Goal: Information Seeking & Learning: Compare options

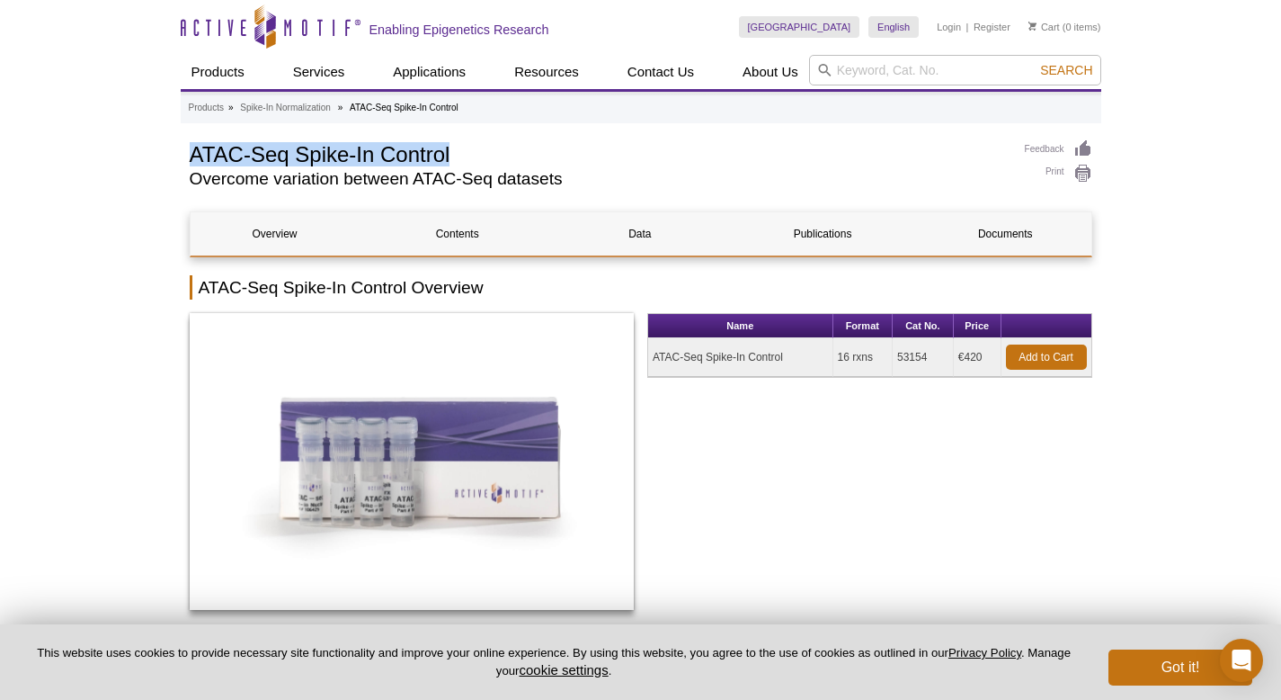
drag, startPoint x: 194, startPoint y: 159, endPoint x: 466, endPoint y: 154, distance: 271.6
click at [466, 154] on h1 "ATAC-Seq Spike-In Control" at bounding box center [598, 152] width 817 height 27
copy h1 "ATAC-Seq Spike-In Control"
drag, startPoint x: 837, startPoint y: 357, endPoint x: 876, endPoint y: 356, distance: 38.7
click at [876, 356] on td "16 rxns" at bounding box center [863, 357] width 59 height 39
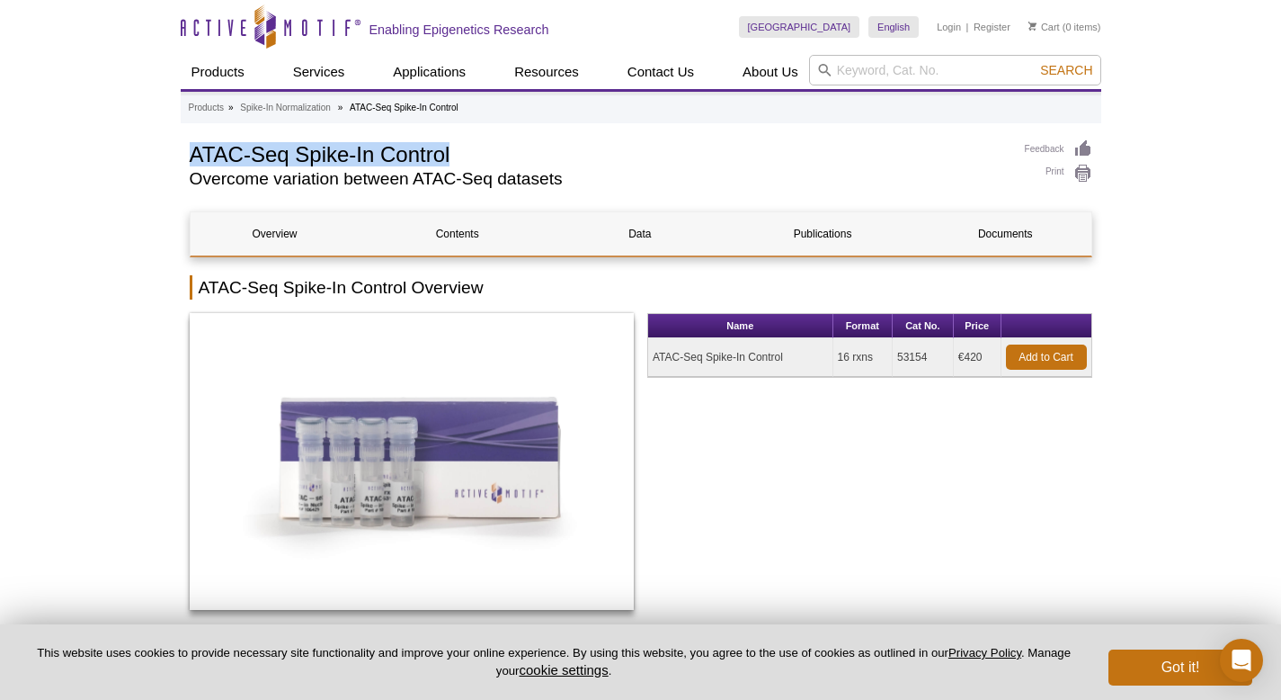
copy td "16 rxns"
drag, startPoint x: 985, startPoint y: 356, endPoint x: 959, endPoint y: 358, distance: 25.2
click at [959, 358] on td "€420" at bounding box center [978, 357] width 48 height 39
copy td "€420"
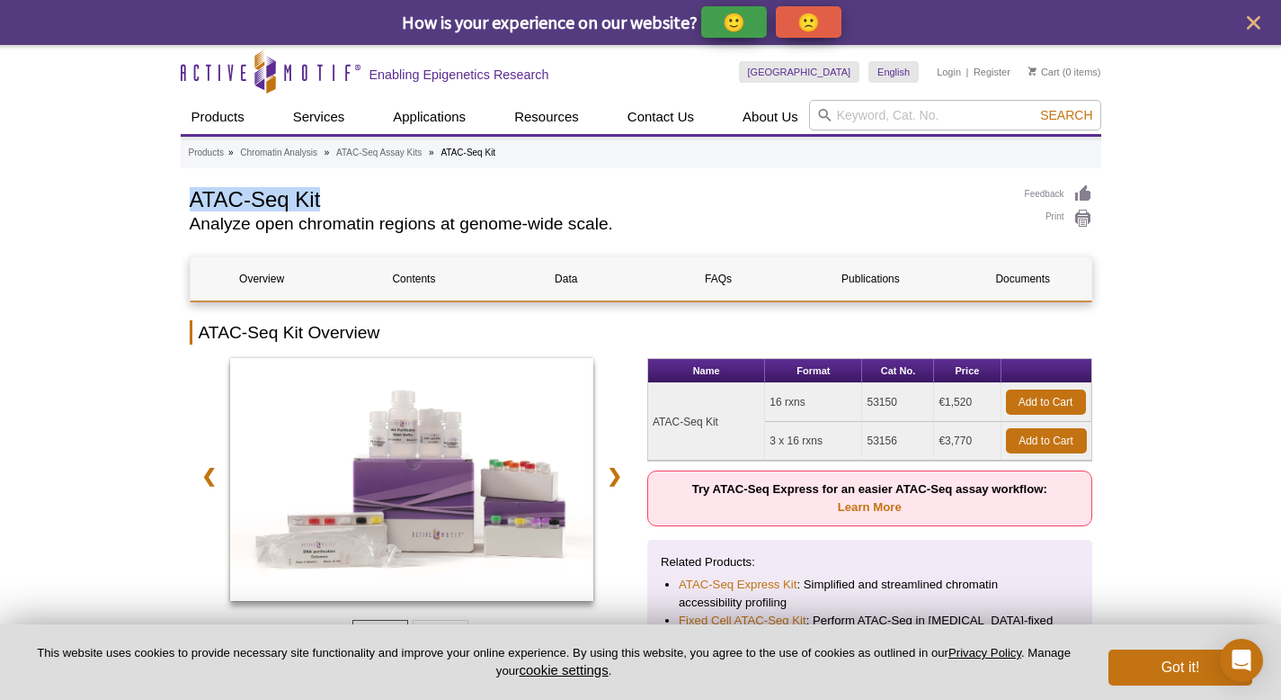
drag, startPoint x: 332, startPoint y: 200, endPoint x: 169, endPoint y: 196, distance: 162.8
copy h1 "ATAC-Seq Kit"
drag, startPoint x: 807, startPoint y: 403, endPoint x: 770, endPoint y: 400, distance: 37.0
click at [770, 402] on td "16 rxns" at bounding box center [813, 402] width 97 height 39
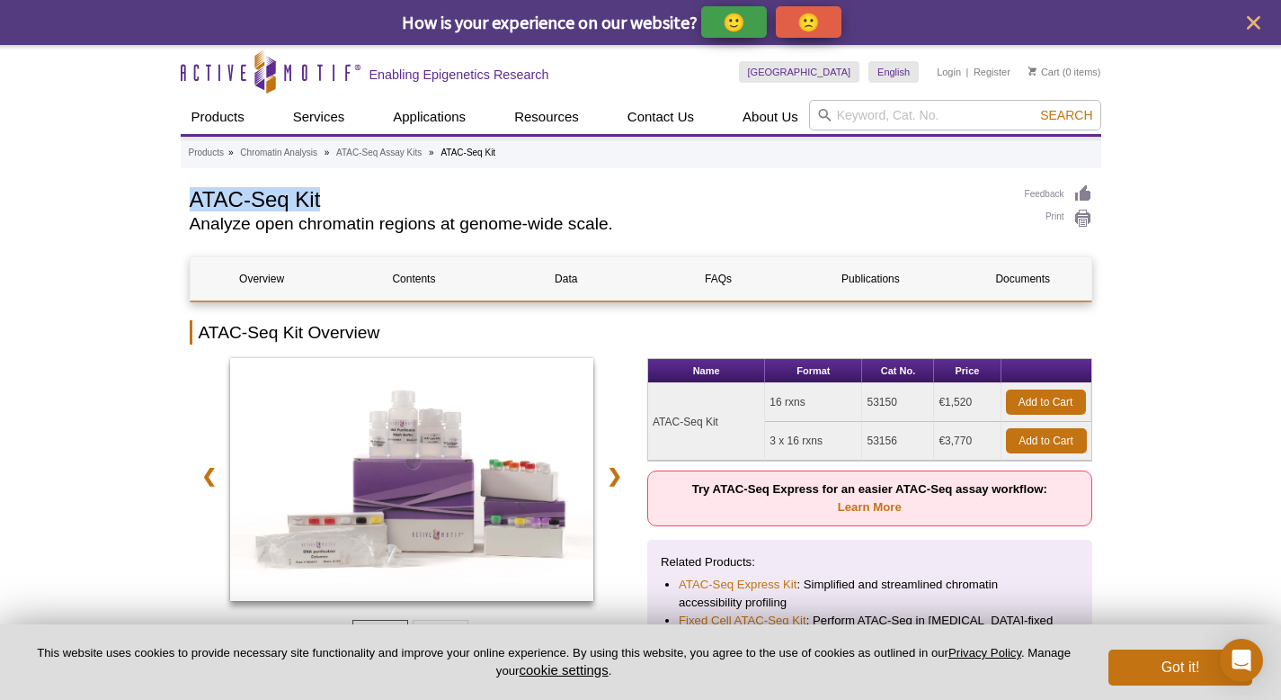
copy td "16 rxns"
drag, startPoint x: 977, startPoint y: 404, endPoint x: 933, endPoint y: 402, distance: 43.2
click at [934, 402] on td "€1,520" at bounding box center [967, 402] width 67 height 39
copy td "€1,520"
drag, startPoint x: 823, startPoint y: 442, endPoint x: 770, endPoint y: 444, distance: 53.1
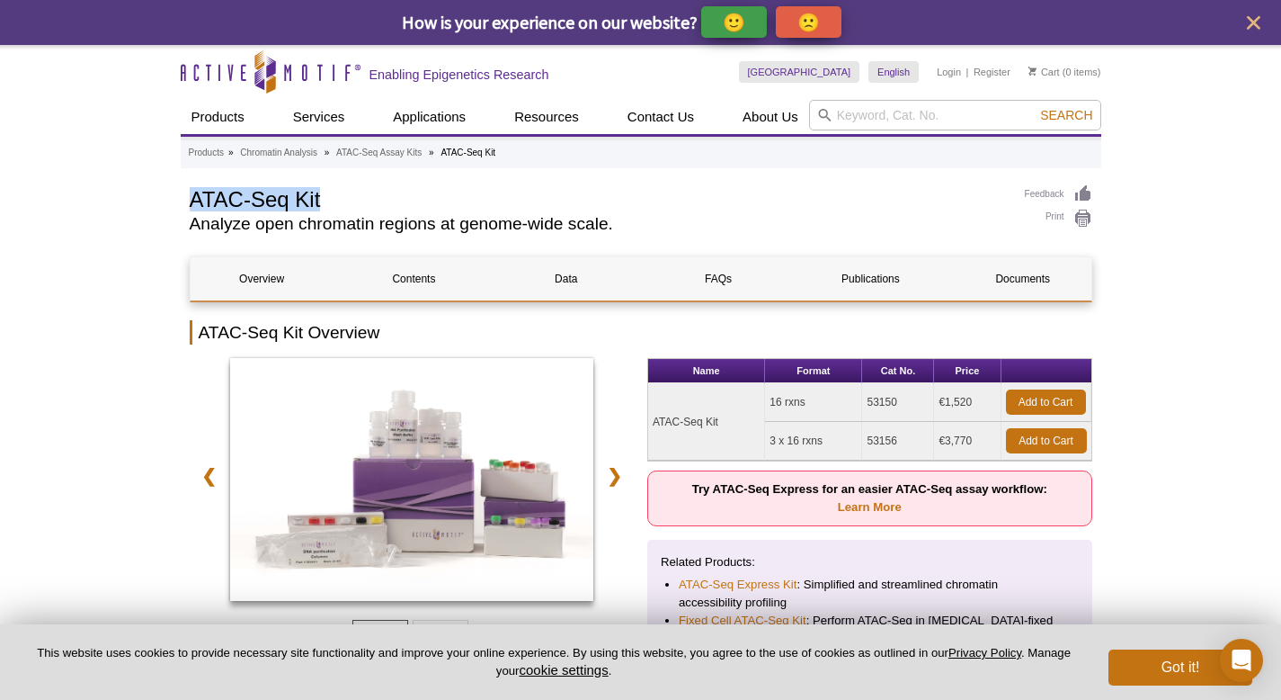
click at [770, 444] on td "3 x 16 rxns" at bounding box center [813, 441] width 97 height 39
copy td "3 x 16 rxns"
drag, startPoint x: 979, startPoint y: 436, endPoint x: 932, endPoint y: 437, distance: 46.8
click at [934, 437] on td "€3,770" at bounding box center [967, 441] width 67 height 39
copy td "€3,770"
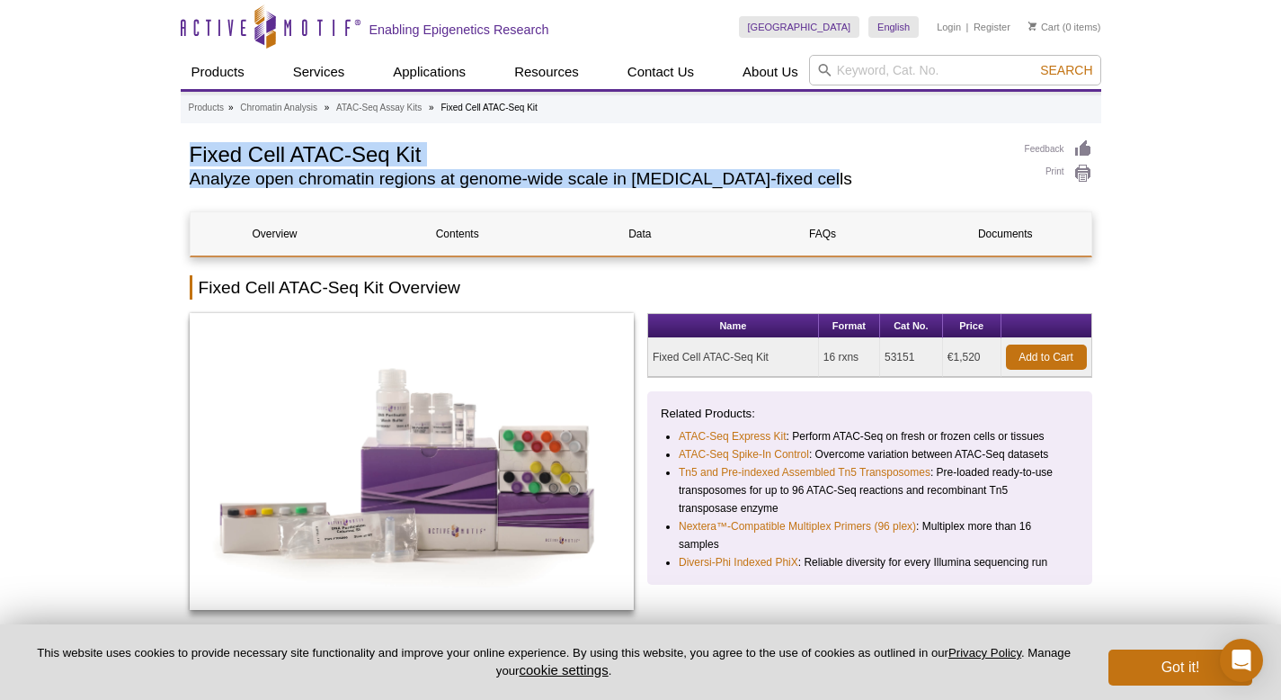
drag, startPoint x: 819, startPoint y: 176, endPoint x: 181, endPoint y: 142, distance: 639.3
copy div "Fixed Cell ATAC-Seq Kit Analyze open chromatin regions at genome-wide scale in …"
drag, startPoint x: 985, startPoint y: 354, endPoint x: 946, endPoint y: 354, distance: 38.7
click at [946, 354] on td "€1,520" at bounding box center [972, 357] width 58 height 39
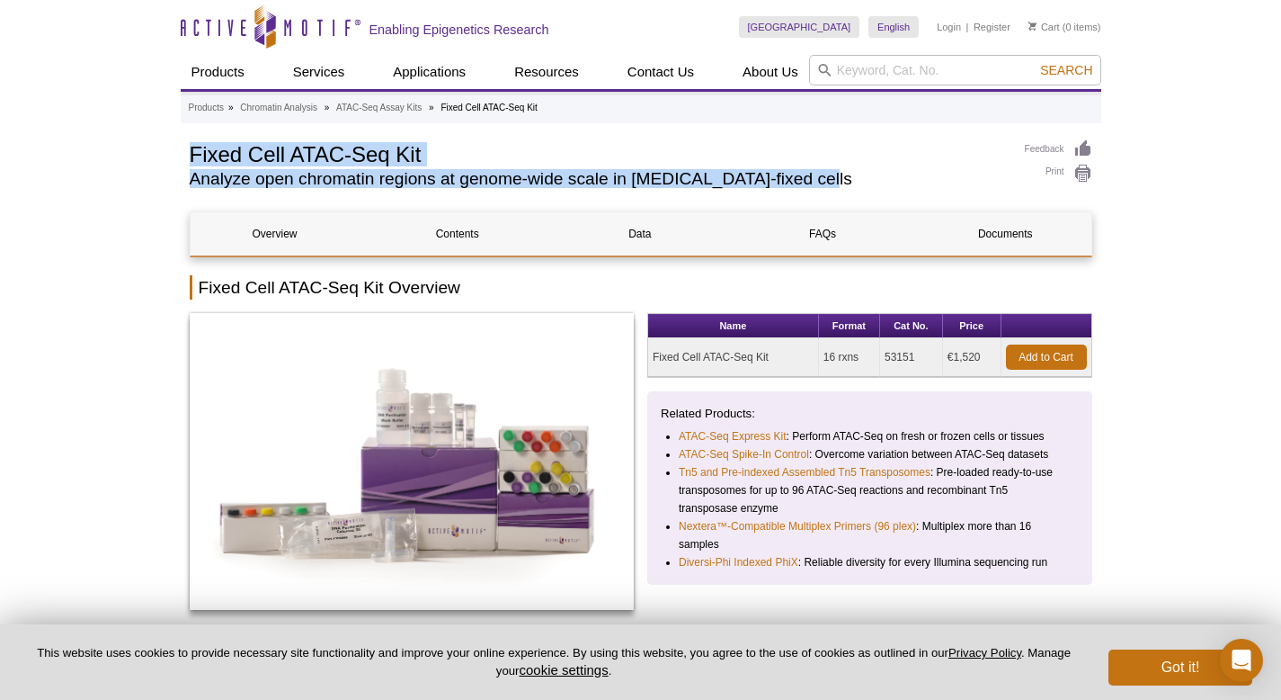
copy td "€1,520"
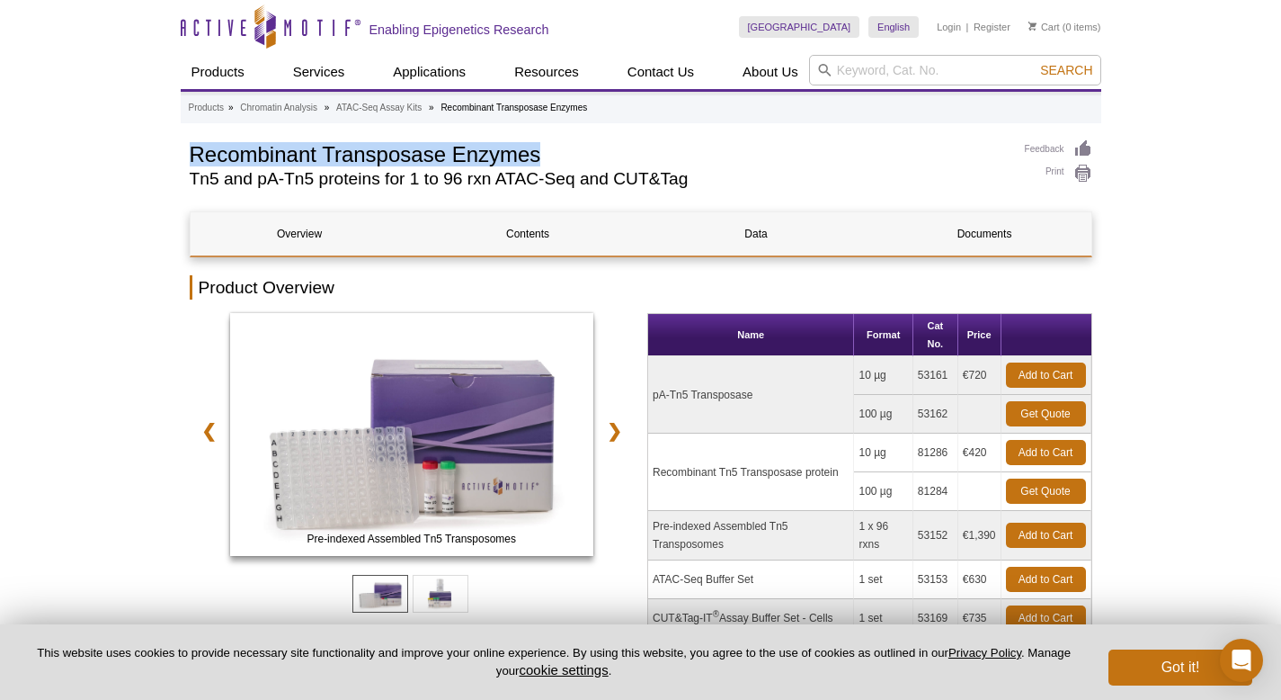
drag, startPoint x: 548, startPoint y: 152, endPoint x: 176, endPoint y: 147, distance: 371.4
copy h1 "Recombinant Transposase Enzymes"
